Goal: Task Accomplishment & Management: Use online tool/utility

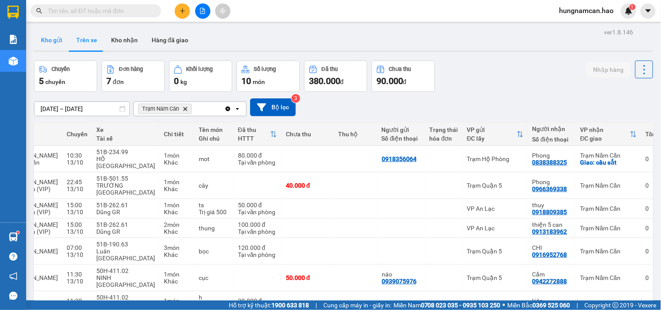
click at [51, 48] on button "Kho gửi" at bounding box center [51, 40] width 35 height 21
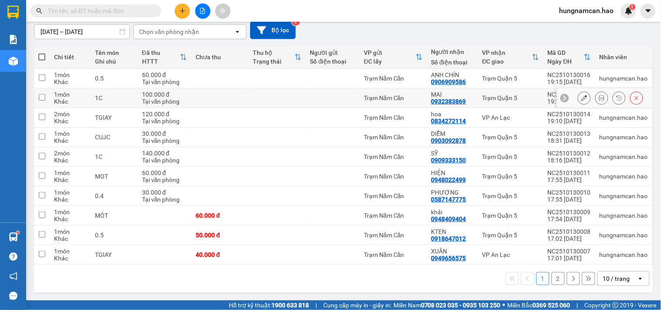
scroll to position [78, 0]
click at [557, 279] on button "2" at bounding box center [557, 278] width 13 height 13
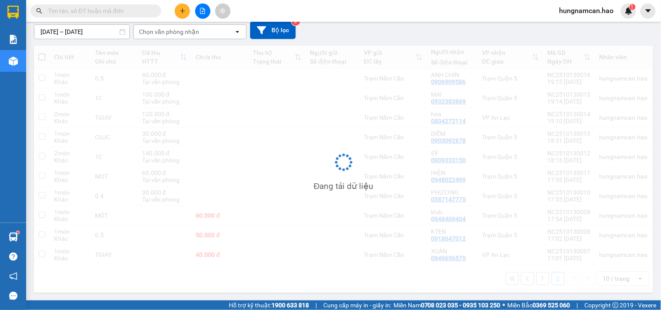
scroll to position [40, 0]
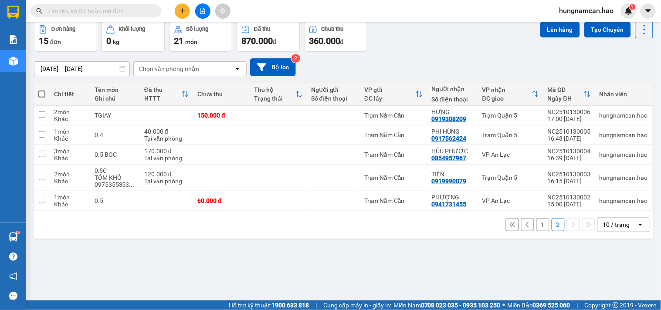
click at [509, 227] on icon at bounding box center [511, 224] width 5 height 5
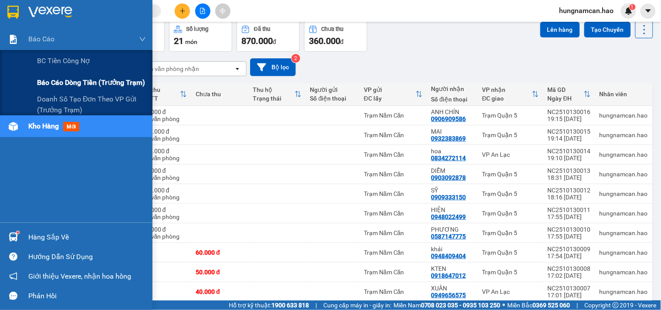
click at [70, 89] on div "Báo cáo dòng tiền (trưởng trạm)" at bounding box center [91, 83] width 109 height 22
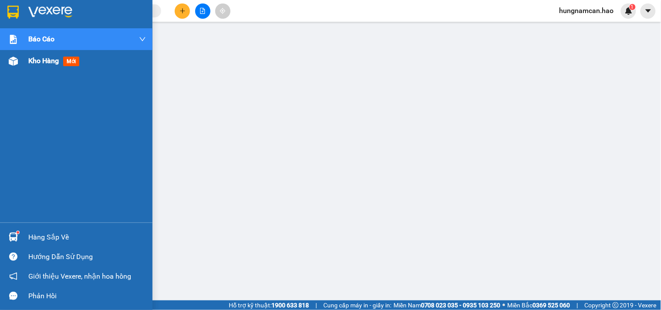
click at [32, 64] on span "Kho hàng" at bounding box center [43, 61] width 30 height 8
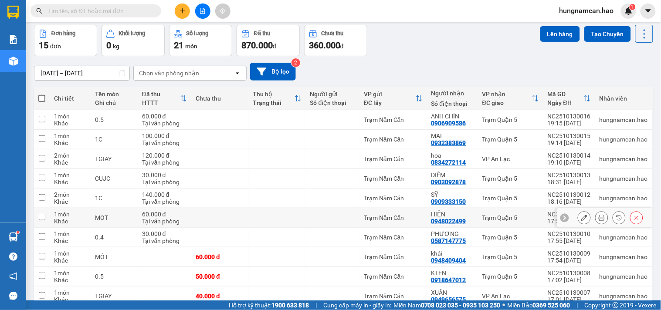
scroll to position [78, 0]
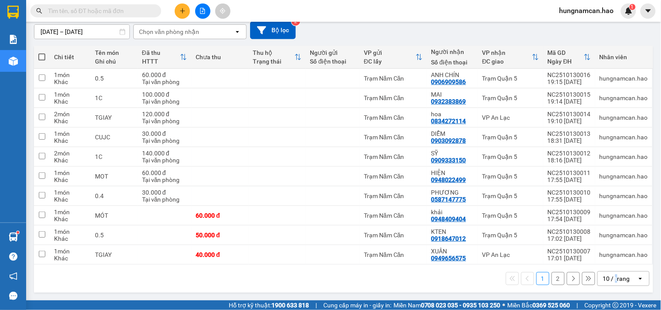
click at [610, 276] on div "10 / trang" at bounding box center [616, 278] width 27 height 9
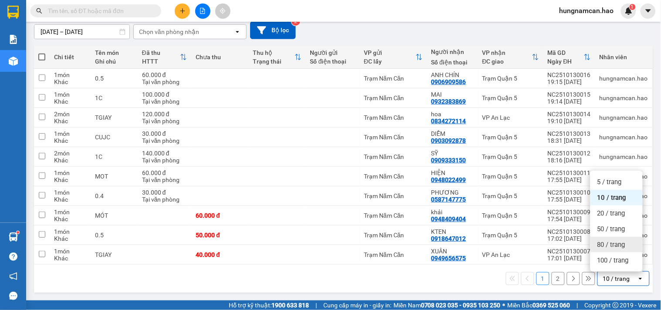
click at [598, 240] on span "80 / trang" at bounding box center [611, 244] width 28 height 9
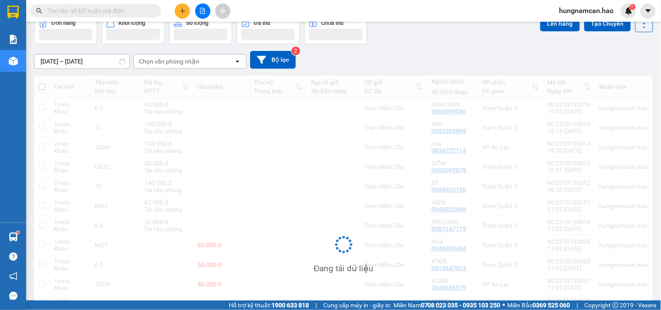
scroll to position [29, 0]
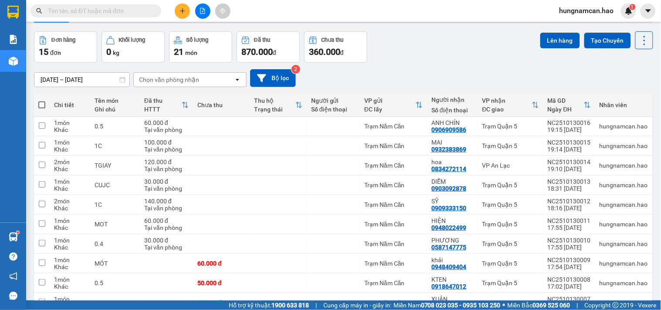
click at [42, 103] on span at bounding box center [41, 104] width 7 height 7
click at [42, 101] on input "checkbox" at bounding box center [42, 101] width 0 height 0
checkbox input "true"
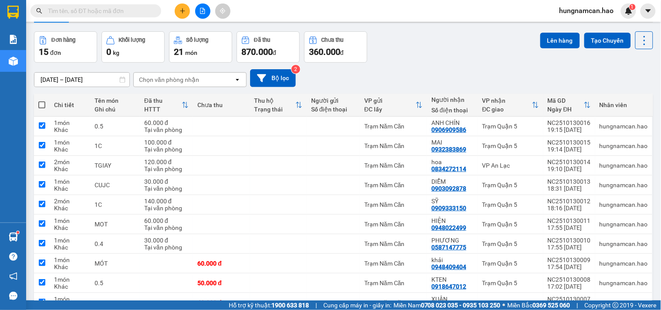
checkbox input "true"
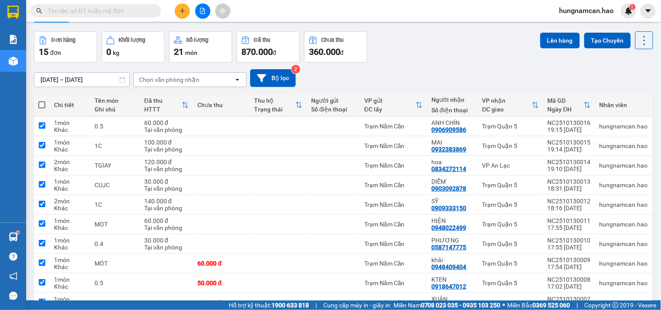
checkbox input "true"
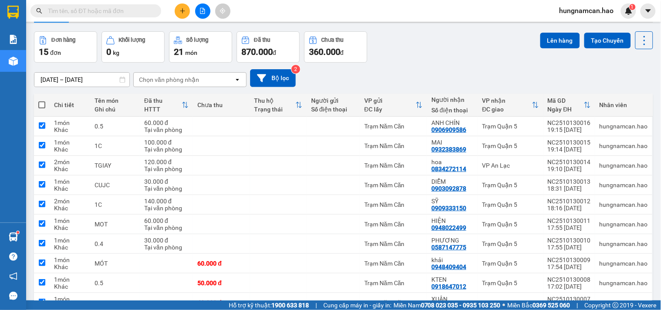
checkbox input "true"
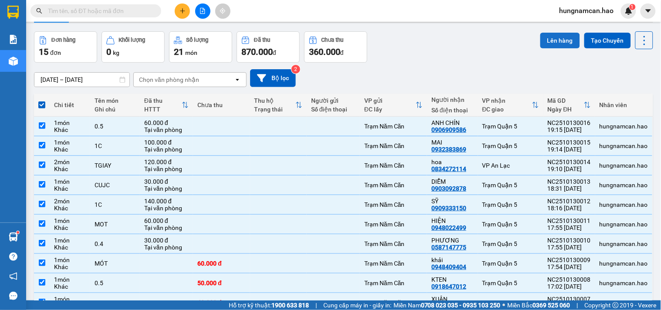
click at [560, 44] on button "Lên hàng" at bounding box center [560, 41] width 40 height 16
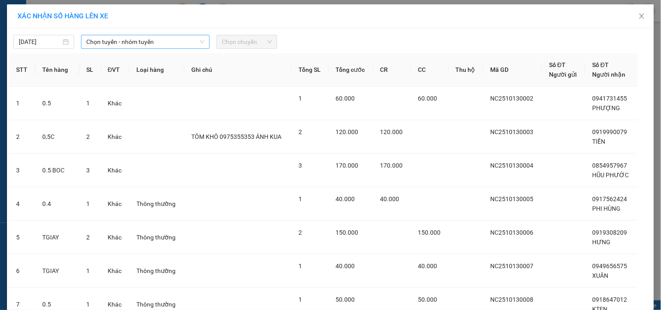
click at [186, 42] on span "Chọn tuyến - nhóm tuyến" at bounding box center [145, 41] width 118 height 13
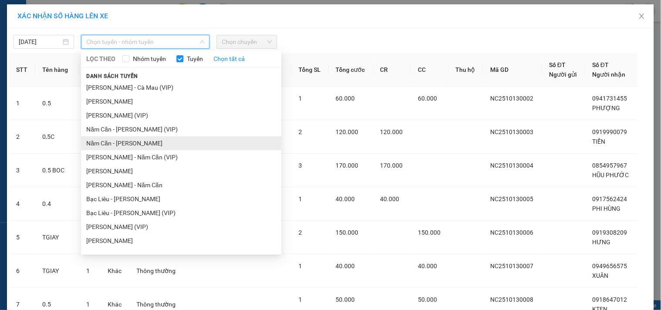
click at [111, 145] on li "Năm Căn - [PERSON_NAME]" at bounding box center [181, 143] width 200 height 14
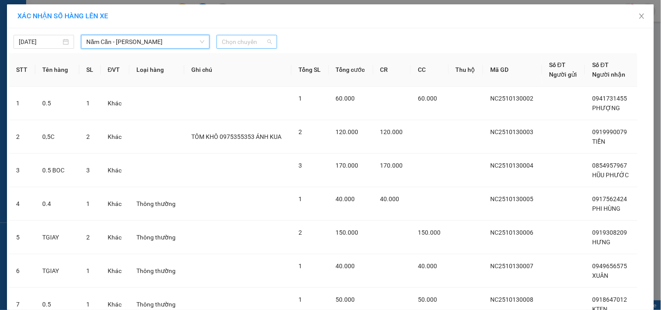
drag, startPoint x: 253, startPoint y: 46, endPoint x: 254, endPoint y: 55, distance: 9.2
click at [254, 48] on span "Chọn chuyến" at bounding box center [247, 41] width 50 height 13
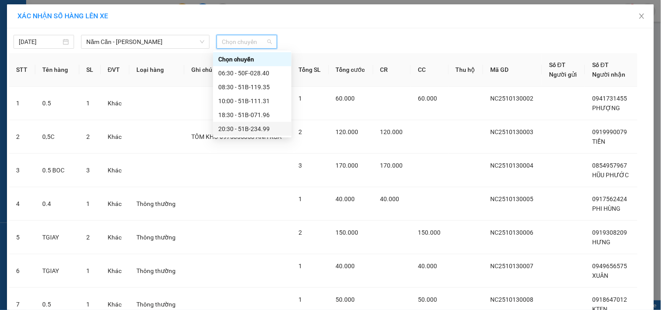
click at [241, 133] on div "20:30 - 51B-234.99" at bounding box center [252, 129] width 68 height 10
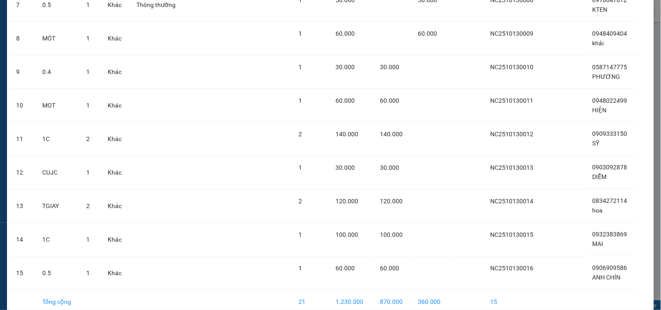
scroll to position [338, 0]
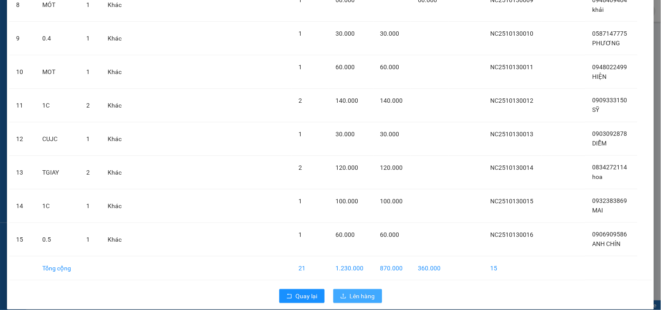
click at [340, 296] on icon "upload" at bounding box center [343, 296] width 6 height 6
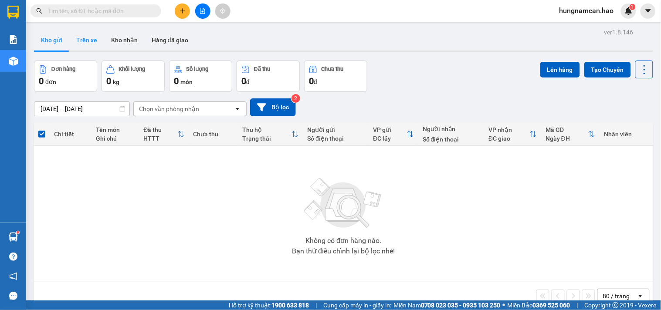
click at [95, 45] on button "Trên xe" at bounding box center [86, 40] width 35 height 21
